Goal: Task Accomplishment & Management: Manage account settings

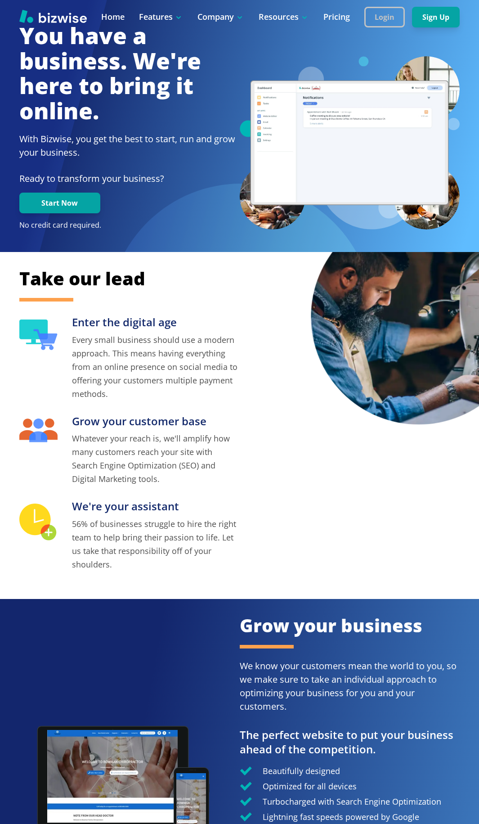
click at [385, 16] on button "Login" at bounding box center [384, 17] width 40 height 21
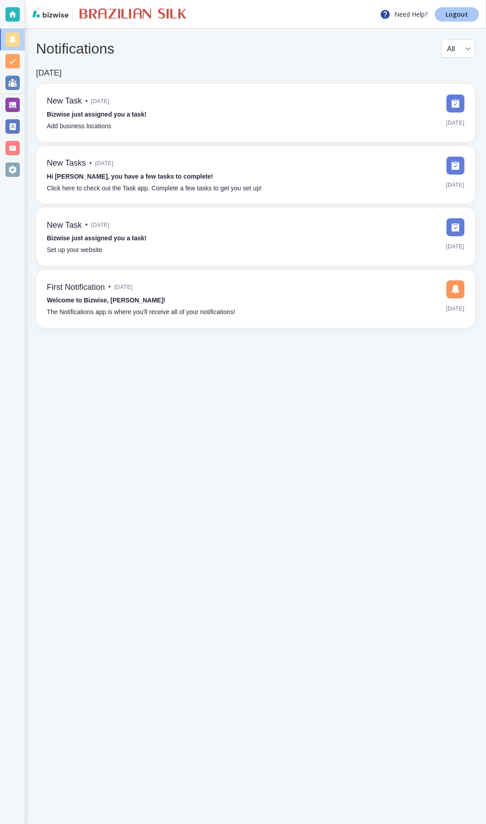
click at [453, 14] on p "Logout" at bounding box center [456, 14] width 22 height 6
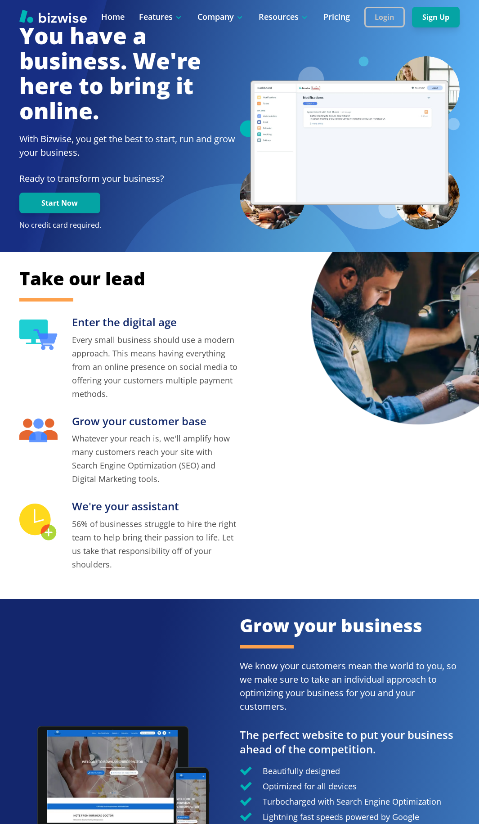
click at [379, 14] on button "Login" at bounding box center [384, 17] width 40 height 21
